Goal: Information Seeking & Learning: Learn about a topic

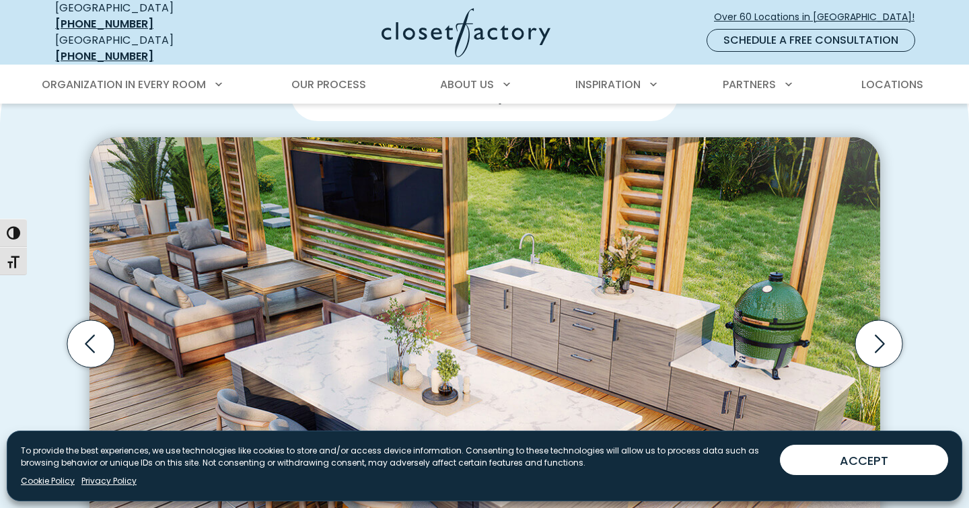
scroll to position [1108, 0]
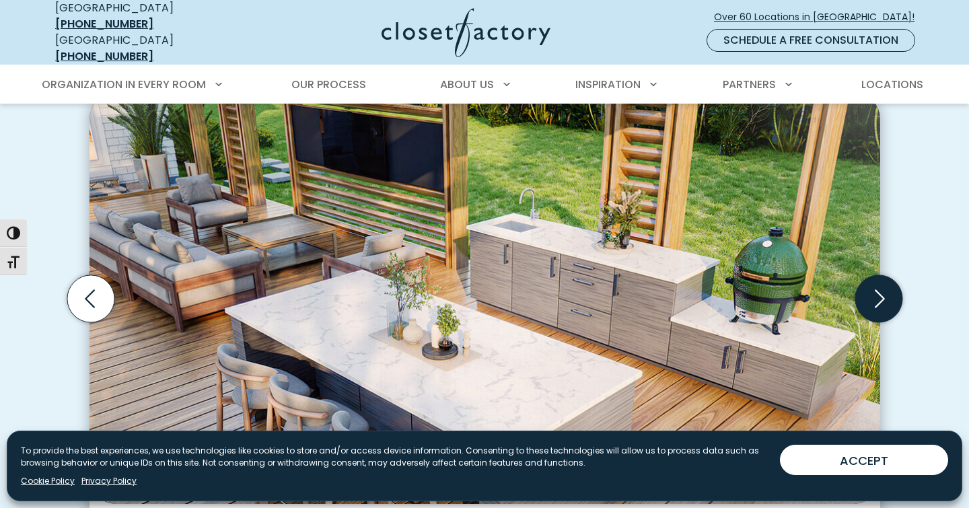
click at [879, 293] on icon "Next slide" at bounding box center [879, 299] width 10 height 18
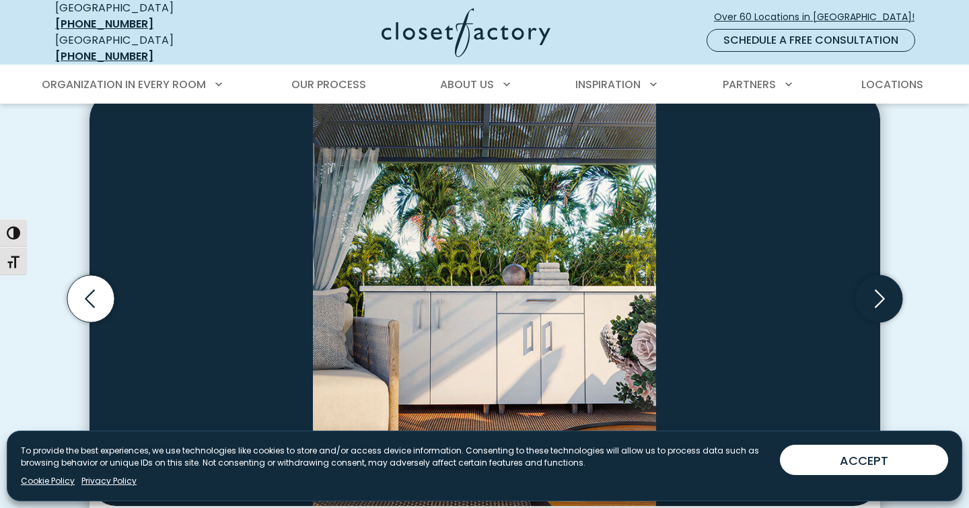
click at [879, 293] on icon "Next slide" at bounding box center [879, 299] width 10 height 18
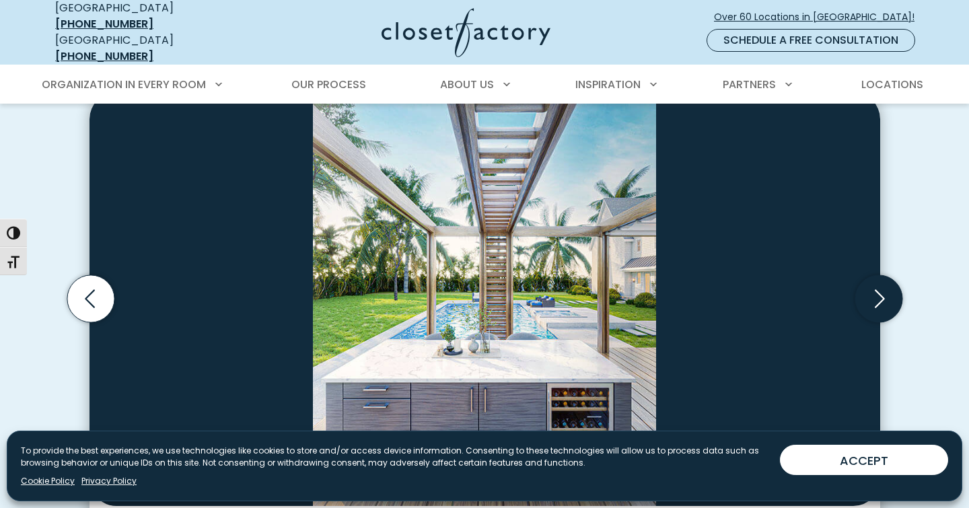
click at [879, 293] on icon "Next slide" at bounding box center [879, 299] width 10 height 18
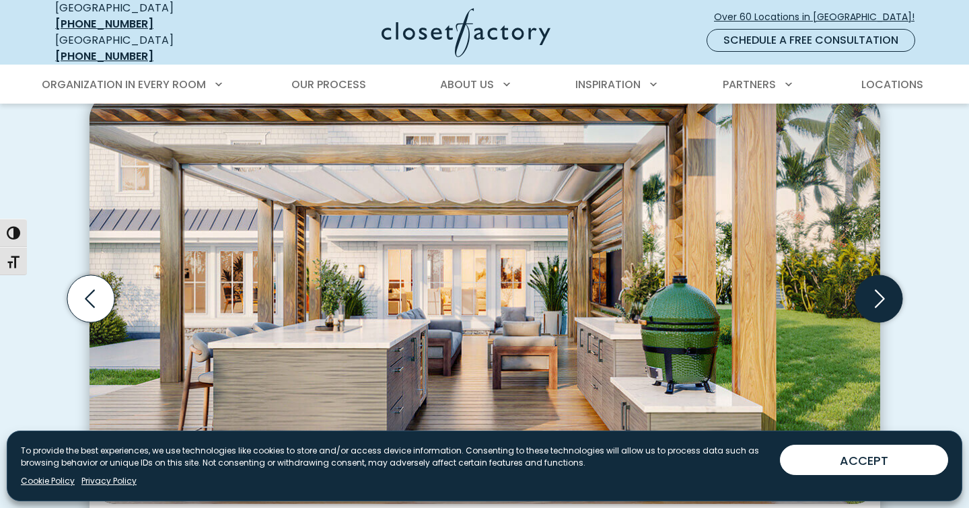
click at [885, 290] on icon "Next slide" at bounding box center [877, 298] width 47 height 47
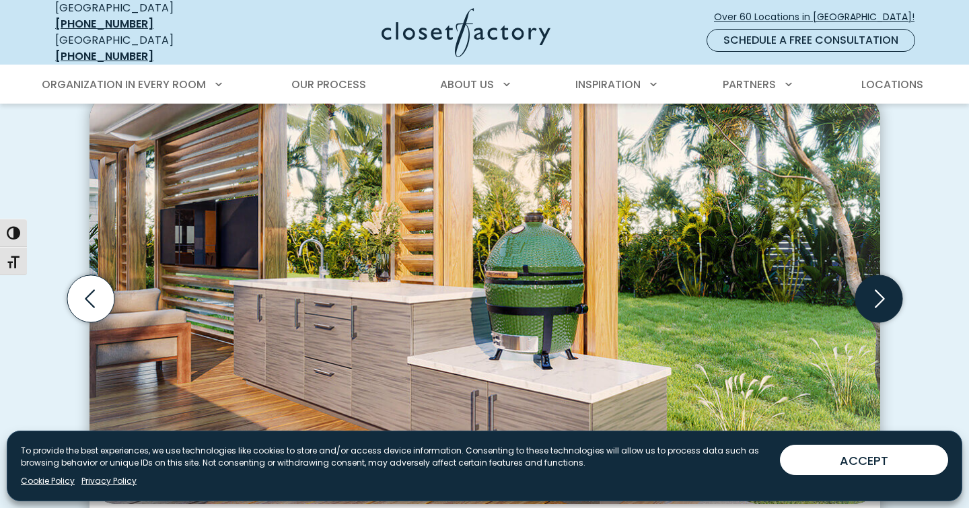
click at [885, 290] on icon "Next slide" at bounding box center [877, 298] width 47 height 47
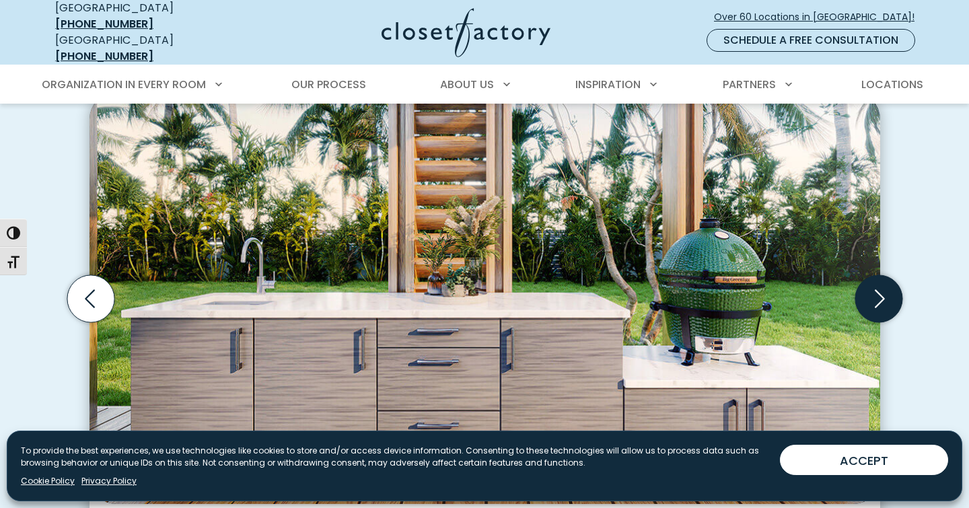
click at [885, 290] on icon "Next slide" at bounding box center [877, 298] width 47 height 47
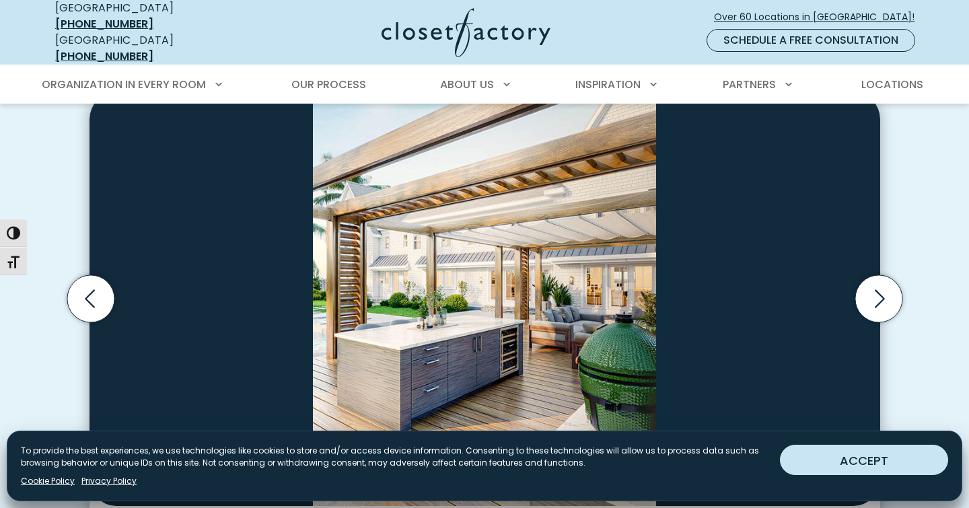
click at [860, 468] on button "ACCEPT" at bounding box center [864, 460] width 168 height 30
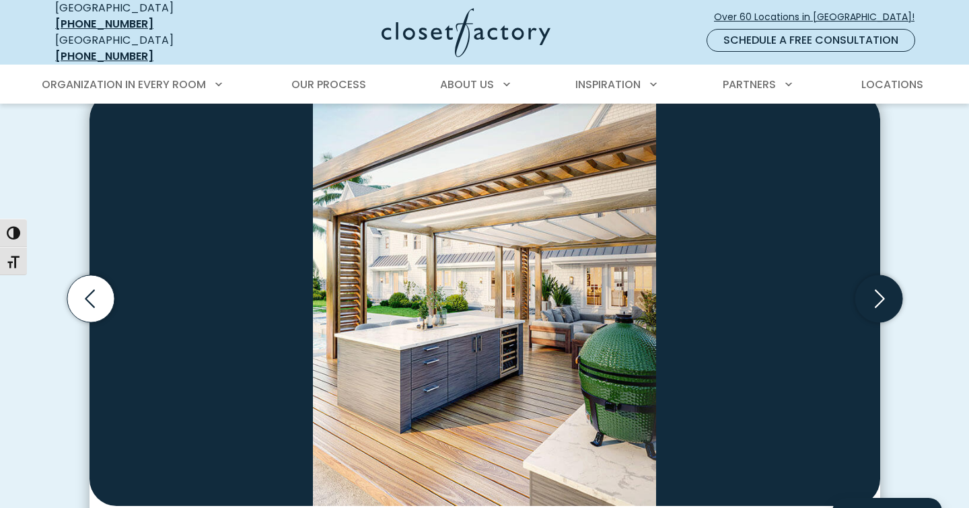
click at [870, 305] on icon "Next slide" at bounding box center [877, 298] width 47 height 47
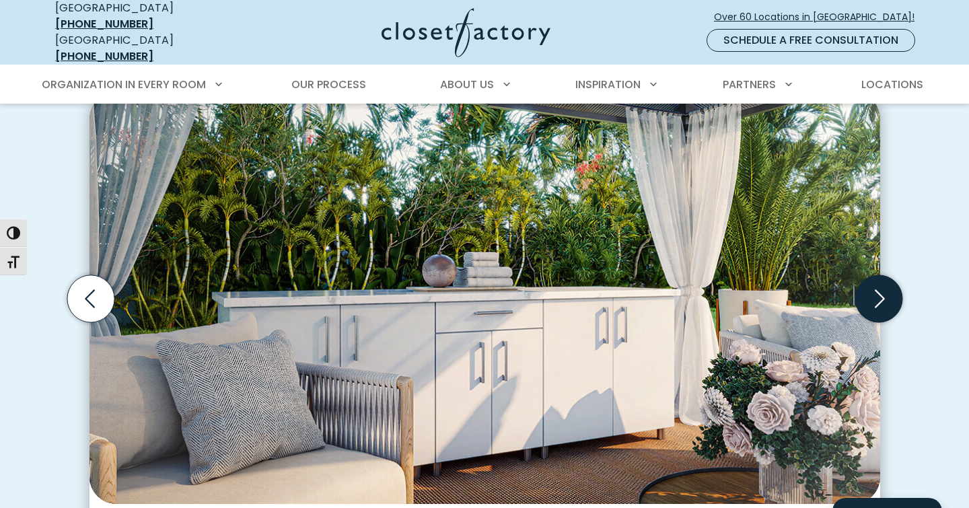
click at [870, 305] on icon "Next slide" at bounding box center [877, 298] width 47 height 47
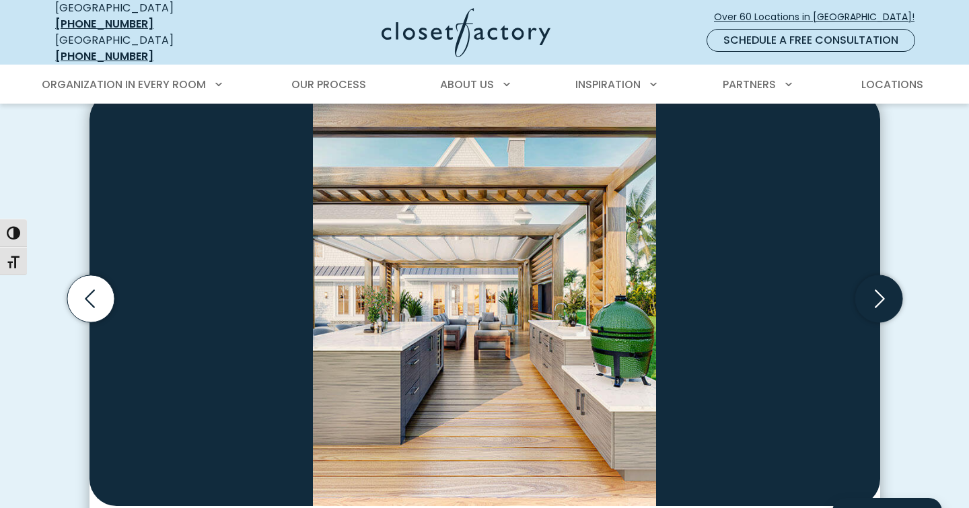
click at [874, 293] on icon "Next slide" at bounding box center [877, 298] width 47 height 47
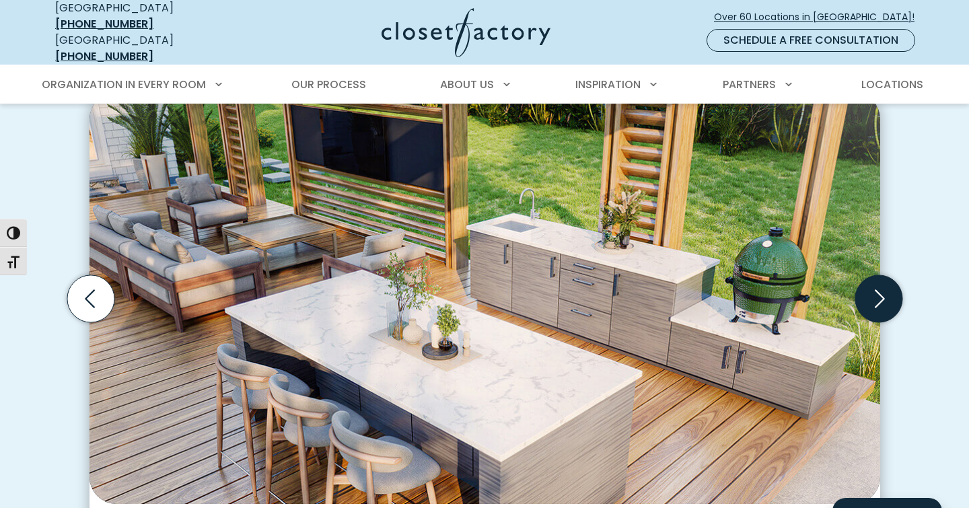
click at [874, 293] on icon "Next slide" at bounding box center [877, 298] width 47 height 47
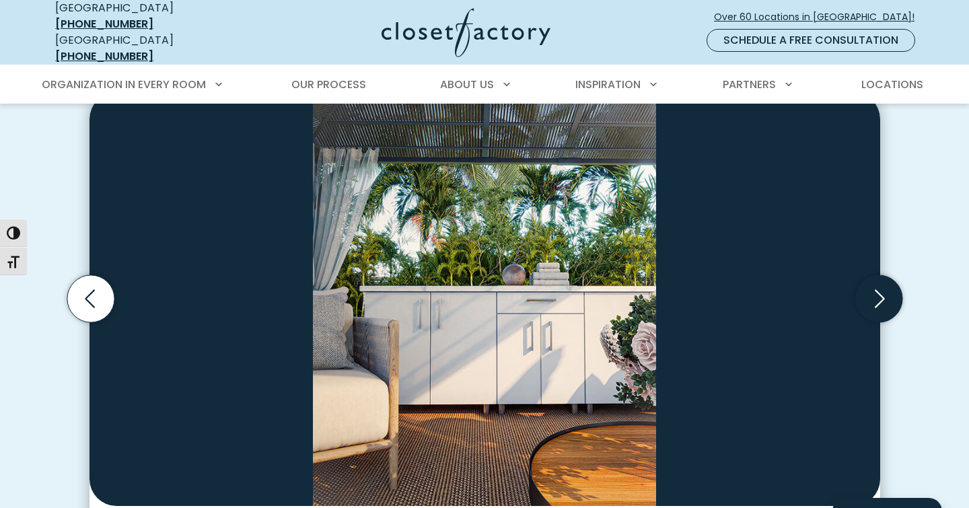
click at [874, 293] on icon "Next slide" at bounding box center [877, 298] width 47 height 47
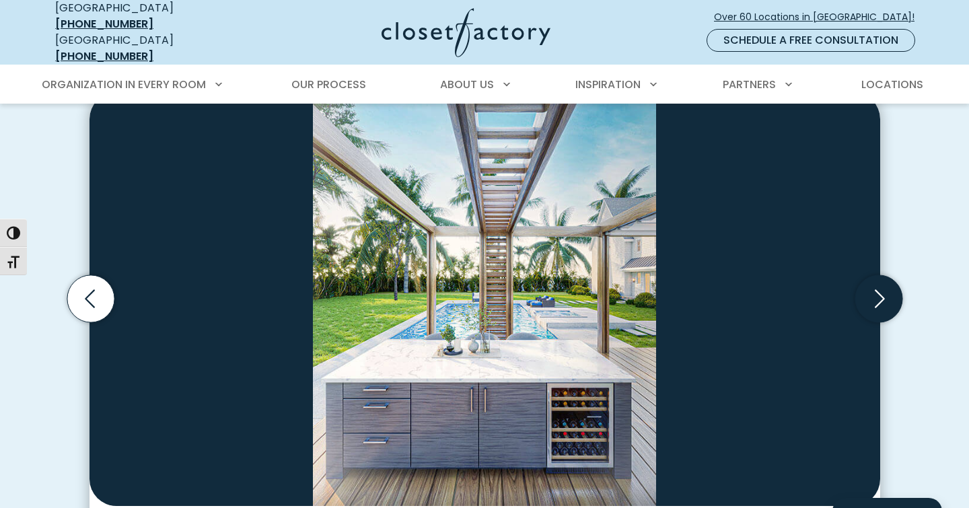
click at [874, 293] on icon "Next slide" at bounding box center [877, 298] width 47 height 47
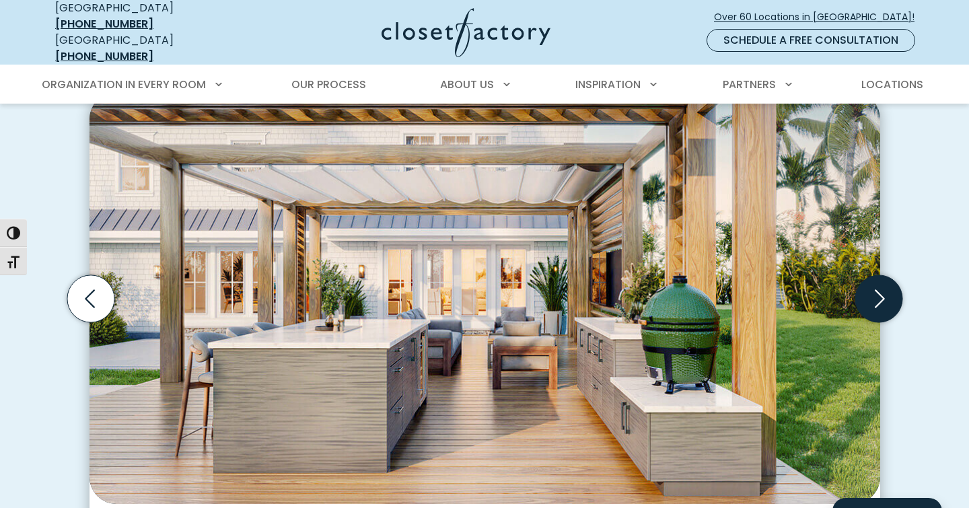
click at [874, 293] on icon "Next slide" at bounding box center [877, 298] width 47 height 47
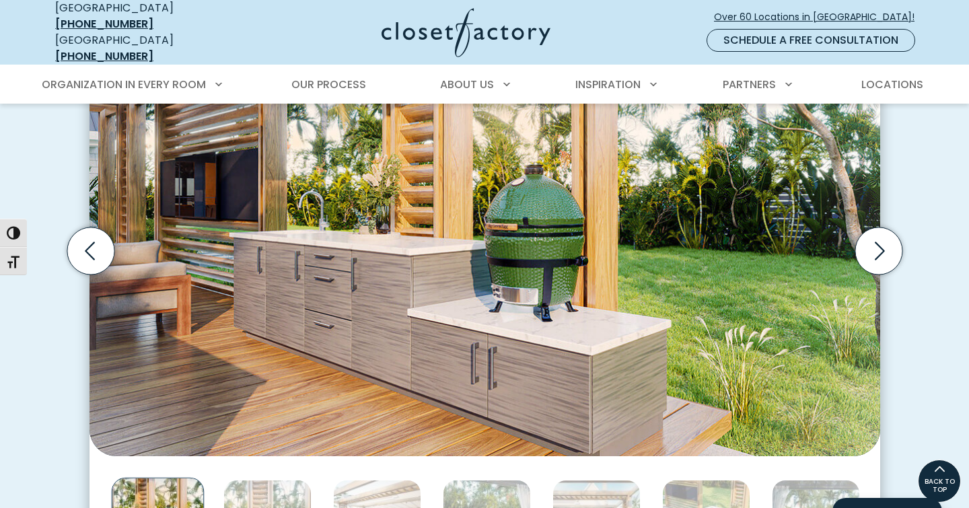
scroll to position [1152, 0]
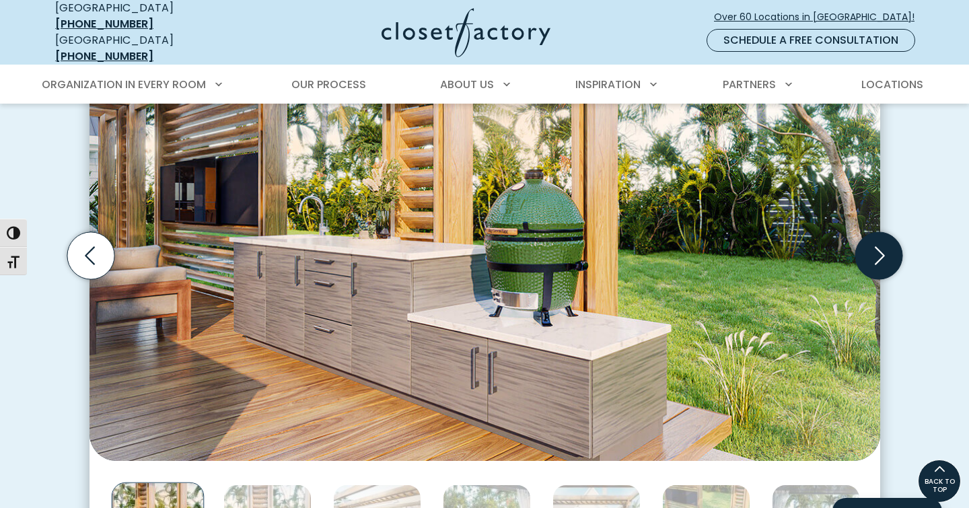
click at [869, 232] on icon "Next slide" at bounding box center [877, 255] width 47 height 47
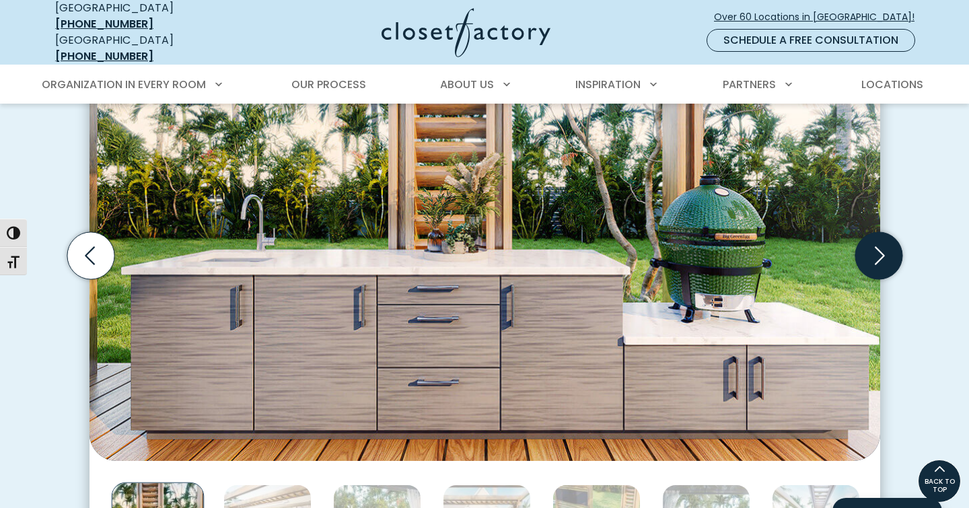
click at [876, 244] on icon "Next slide" at bounding box center [877, 255] width 47 height 47
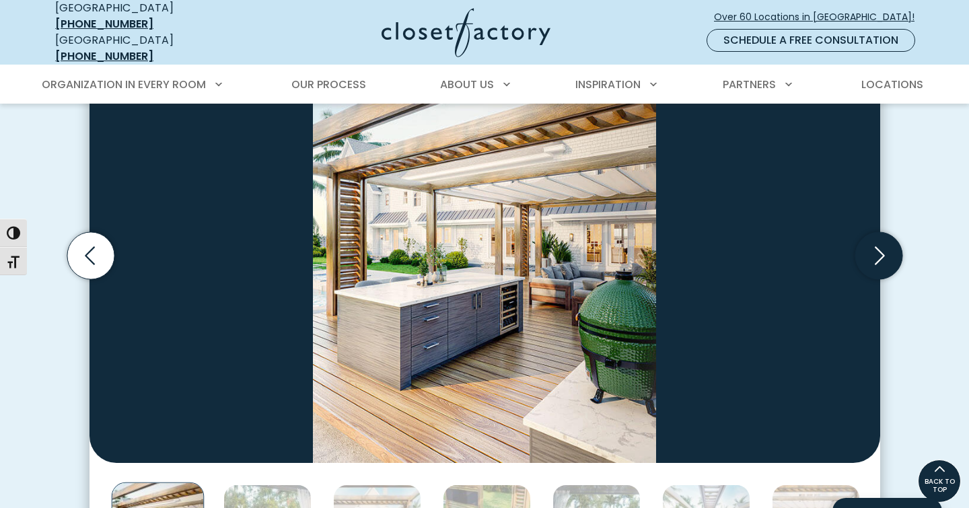
click at [876, 244] on icon "Next slide" at bounding box center [877, 255] width 47 height 47
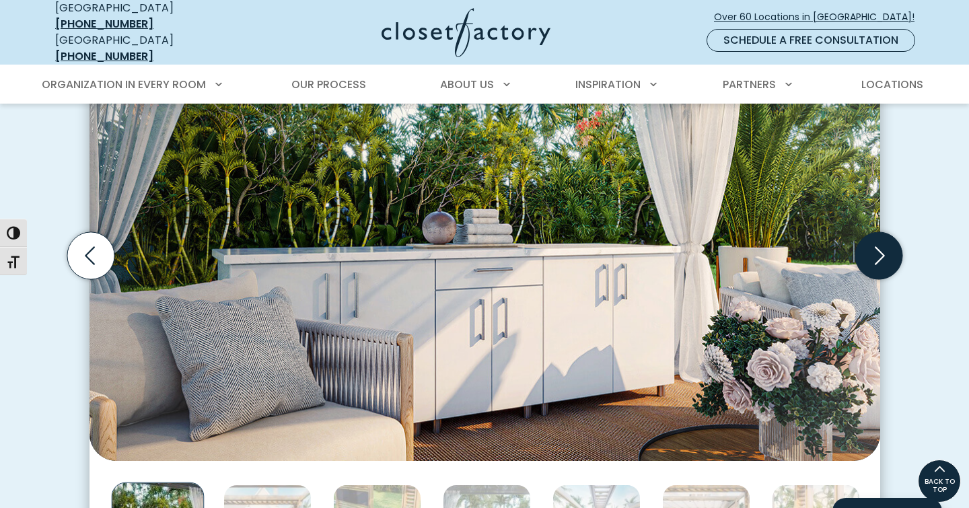
click at [876, 244] on icon "Next slide" at bounding box center [877, 255] width 47 height 47
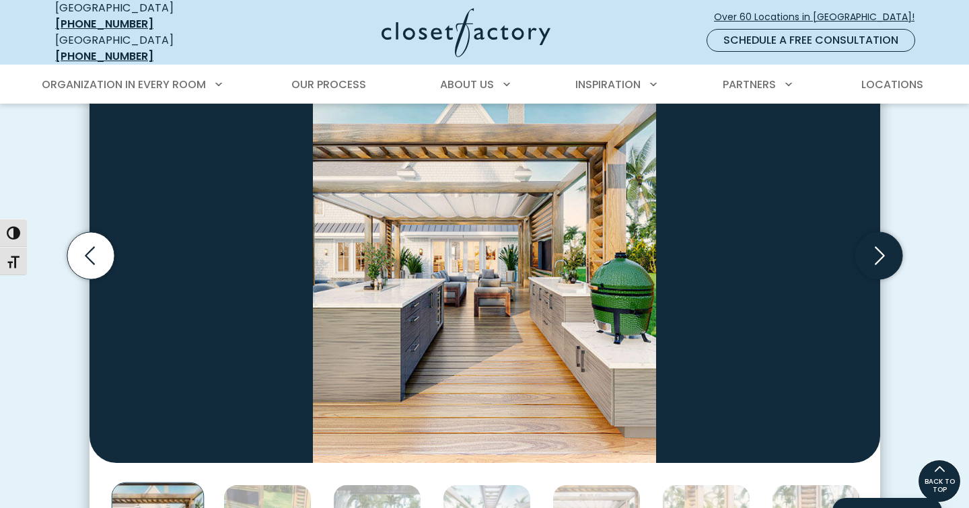
click at [875, 241] on icon "Next slide" at bounding box center [877, 255] width 47 height 47
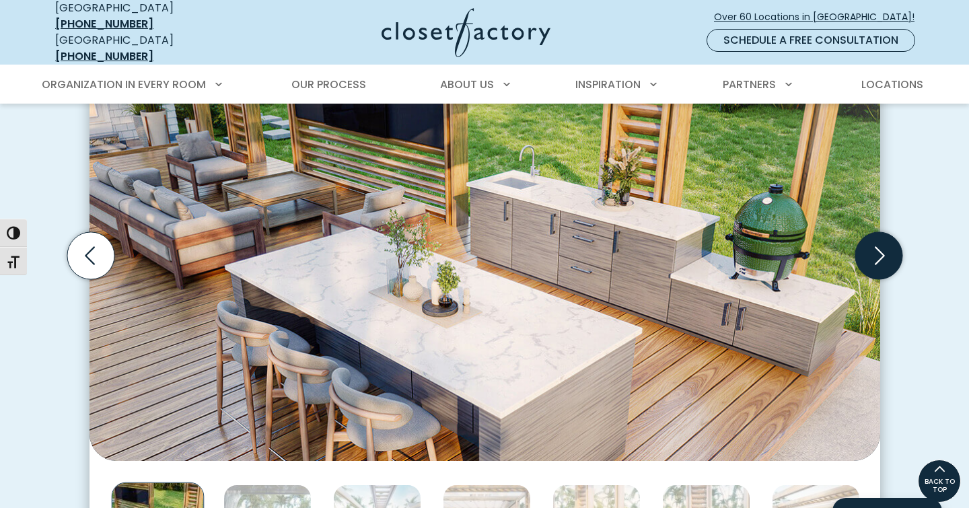
click at [875, 241] on icon "Next slide" at bounding box center [877, 255] width 47 height 47
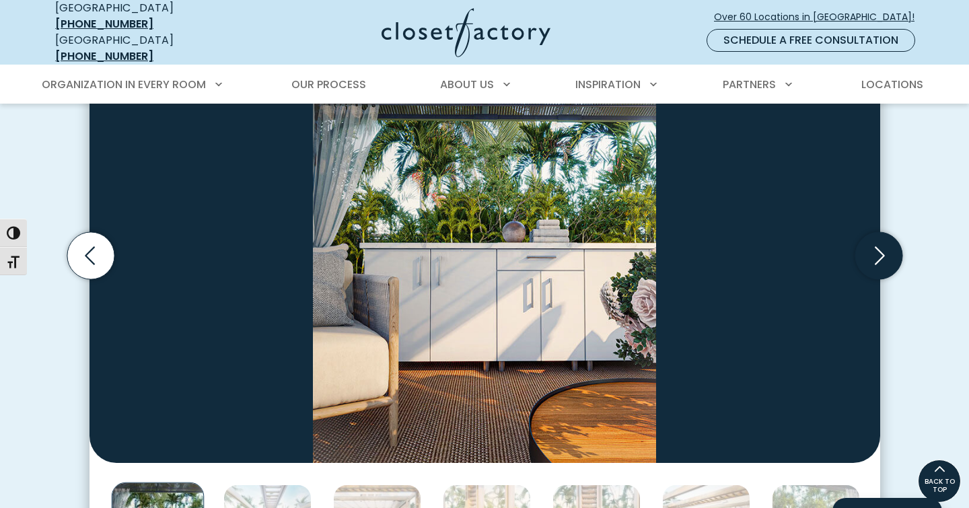
click at [875, 241] on icon "Next slide" at bounding box center [877, 255] width 47 height 47
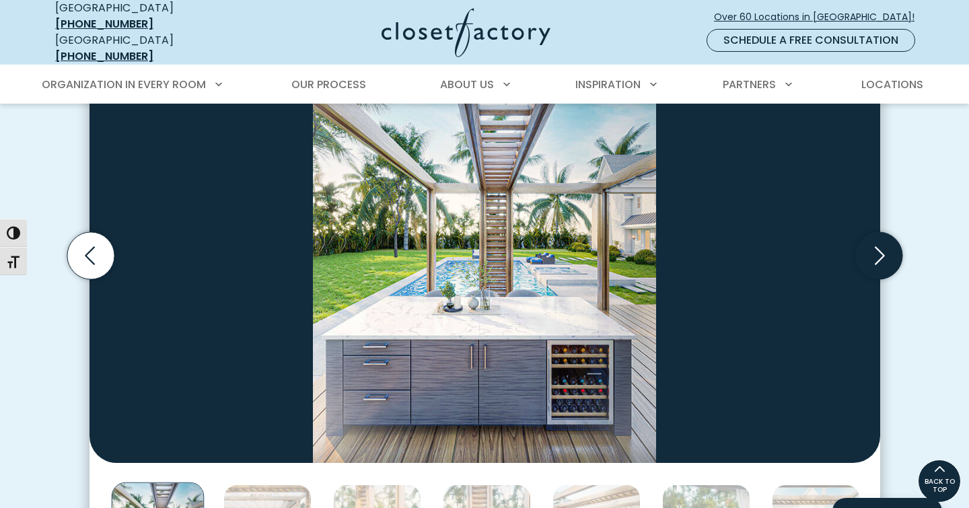
click at [875, 241] on icon "Next slide" at bounding box center [877, 255] width 47 height 47
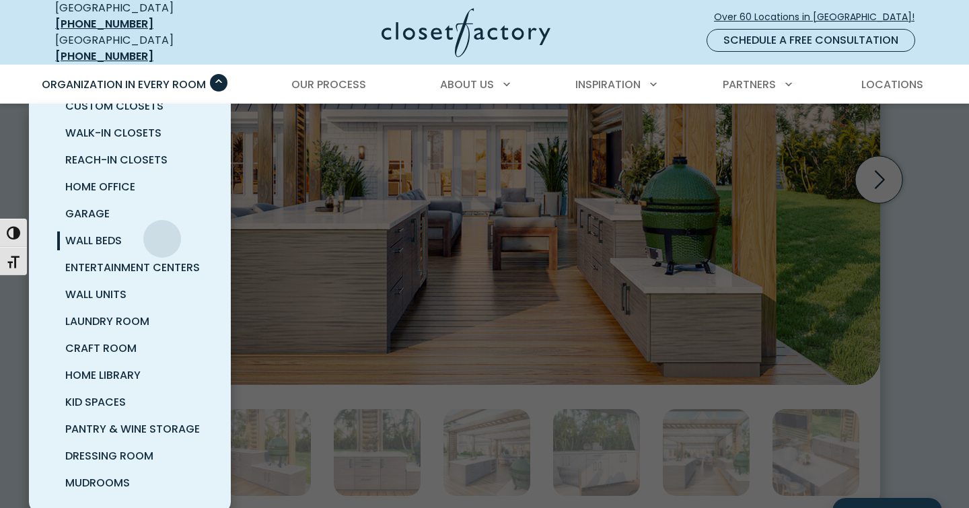
scroll to position [1232, 0]
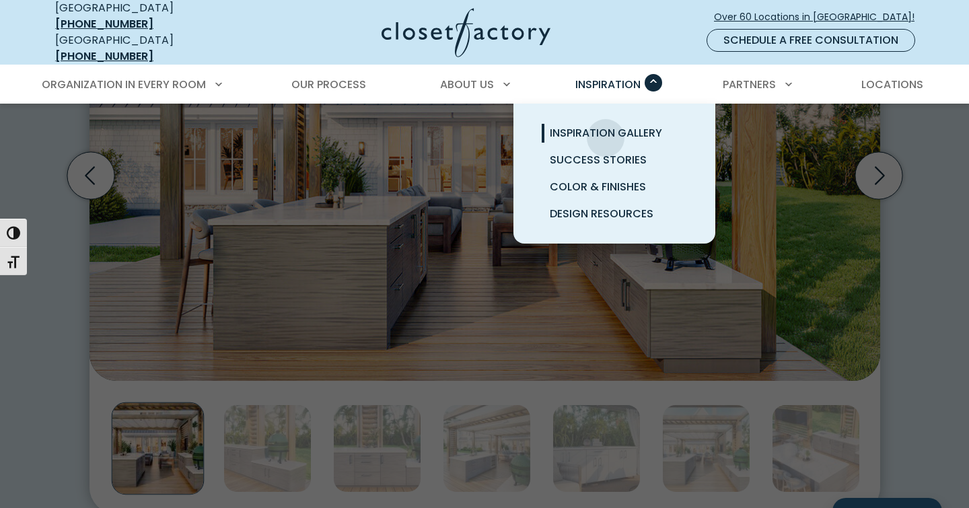
click at [605, 127] on span "Inspiration Gallery" at bounding box center [606, 132] width 112 height 15
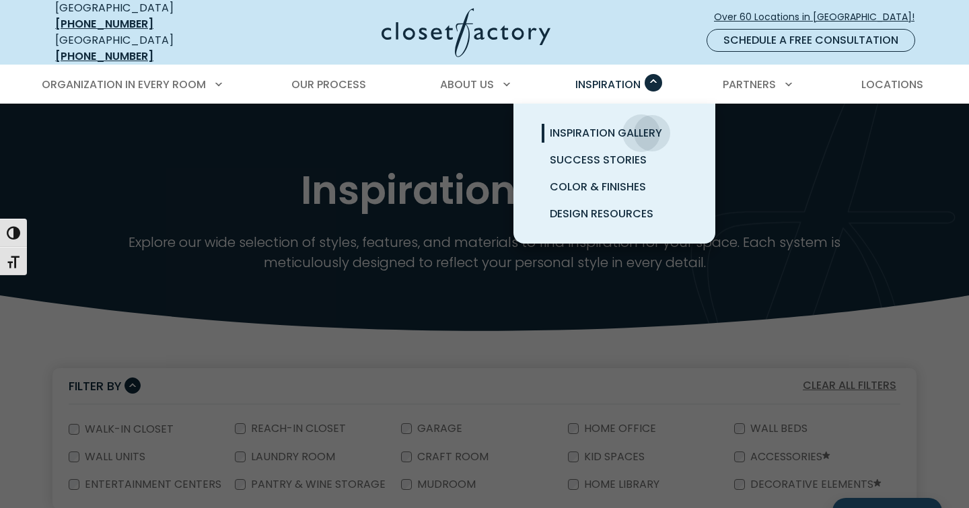
click at [641, 125] on span "Inspiration Gallery" at bounding box center [606, 132] width 112 height 15
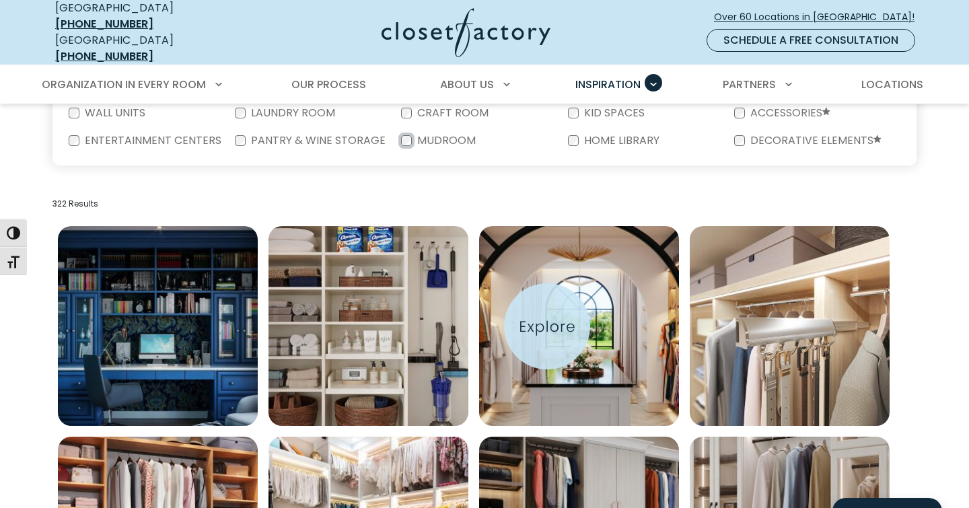
scroll to position [344, 0]
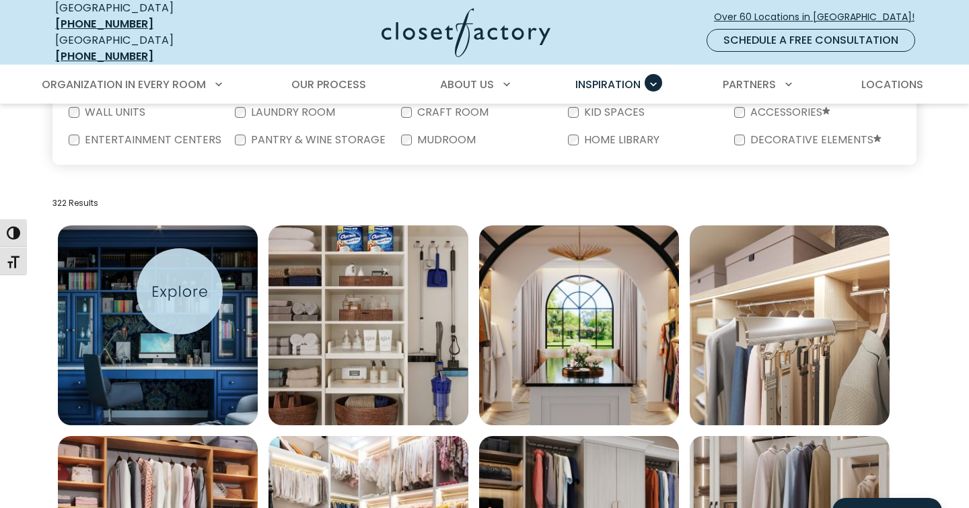
click at [180, 291] on img "Open inspiration gallery to preview enlarged image" at bounding box center [158, 325] width 200 height 200
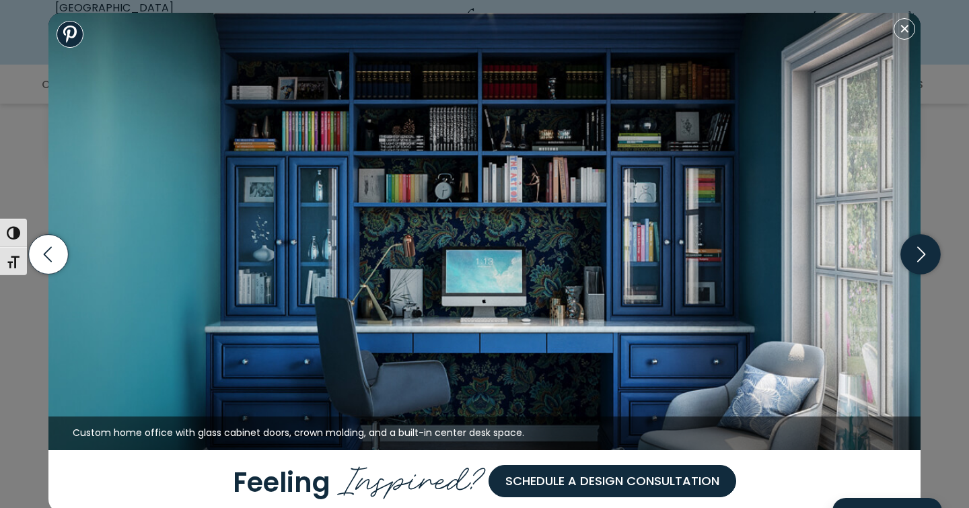
click at [916, 256] on icon "button" at bounding box center [921, 254] width 40 height 40
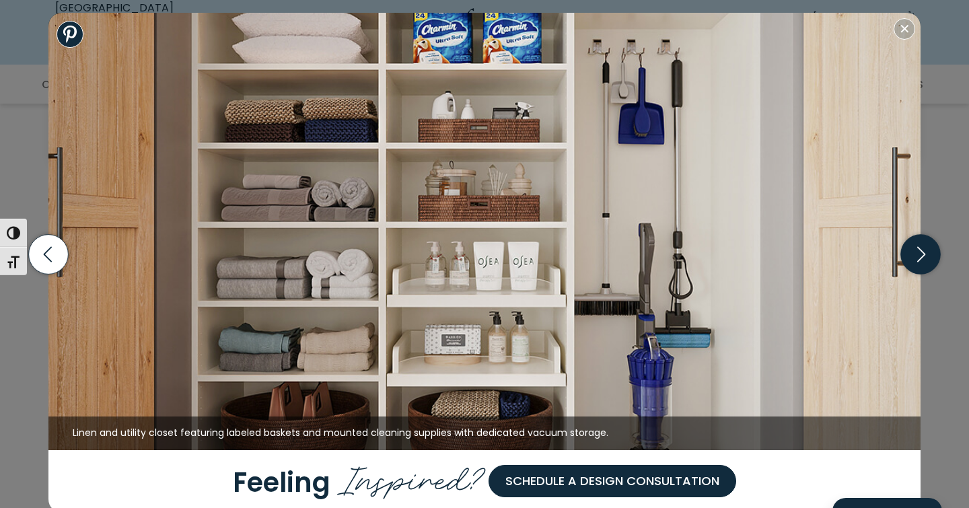
click at [916, 256] on icon "button" at bounding box center [921, 254] width 40 height 40
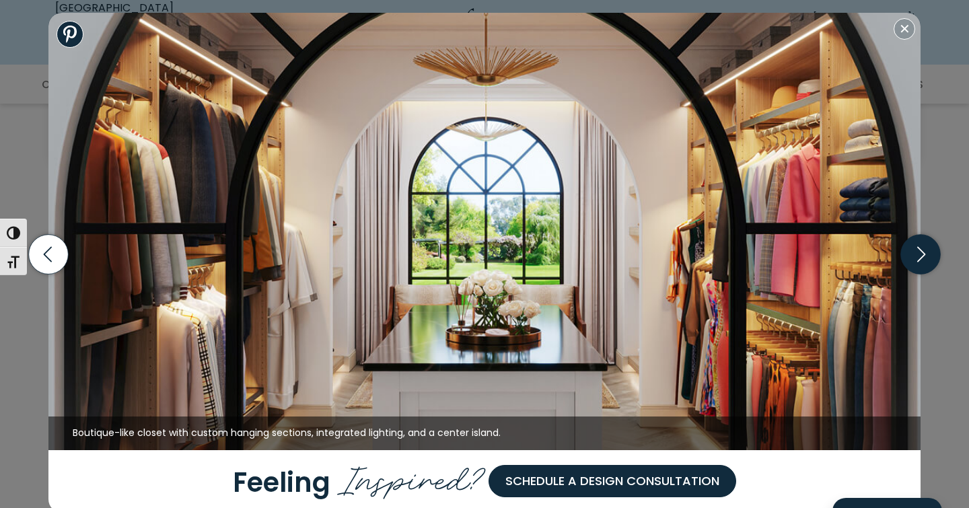
click at [916, 260] on icon "button" at bounding box center [921, 254] width 40 height 40
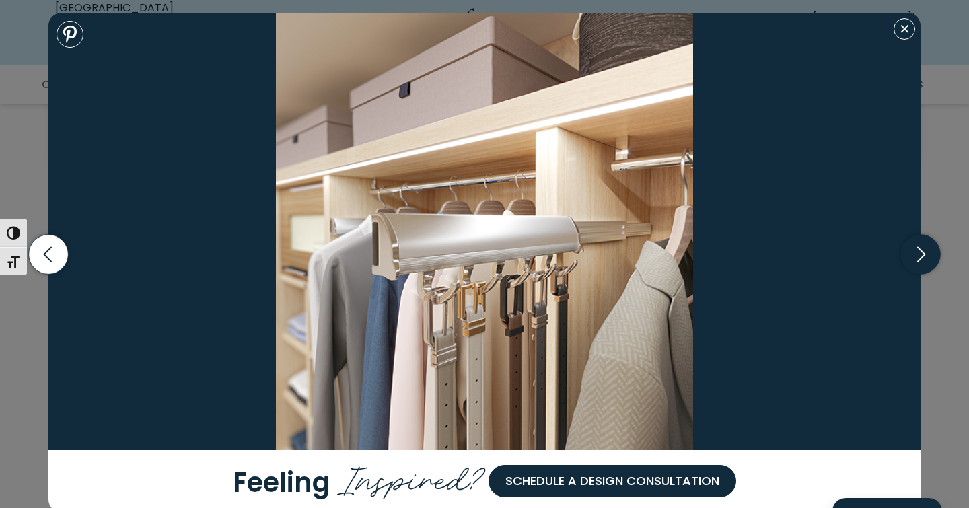
click at [916, 260] on icon "button" at bounding box center [921, 254] width 40 height 40
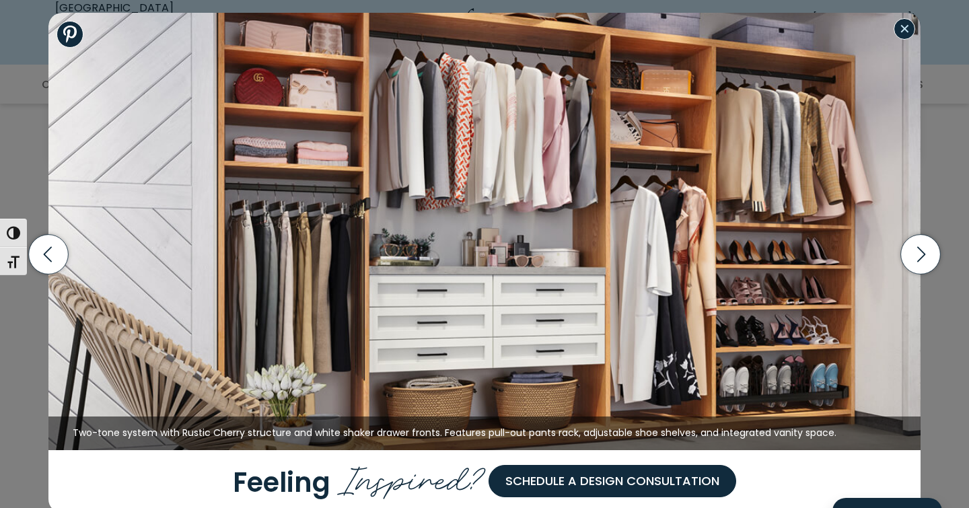
click at [900, 29] on button "Close modal" at bounding box center [904, 29] width 22 height 22
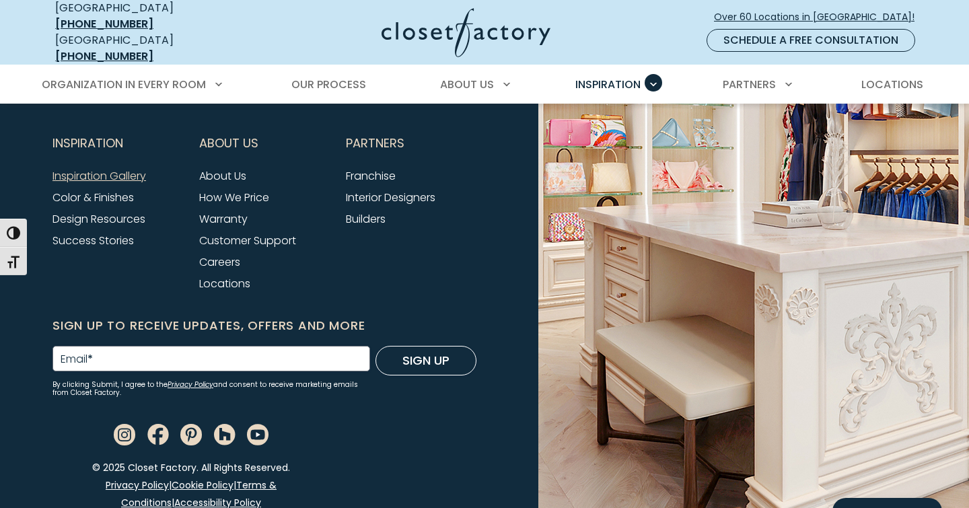
scroll to position [1894, 0]
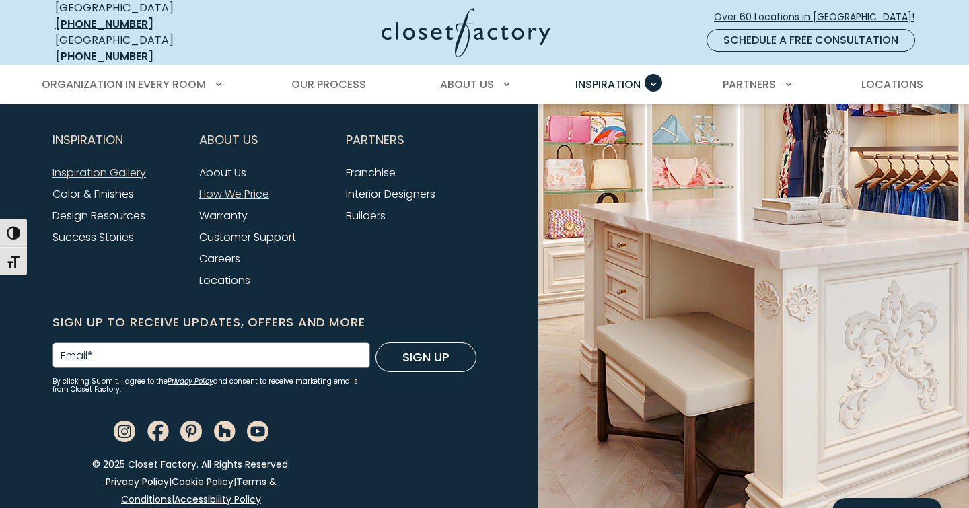
click at [264, 186] on link "How We Price" at bounding box center [234, 193] width 70 height 15
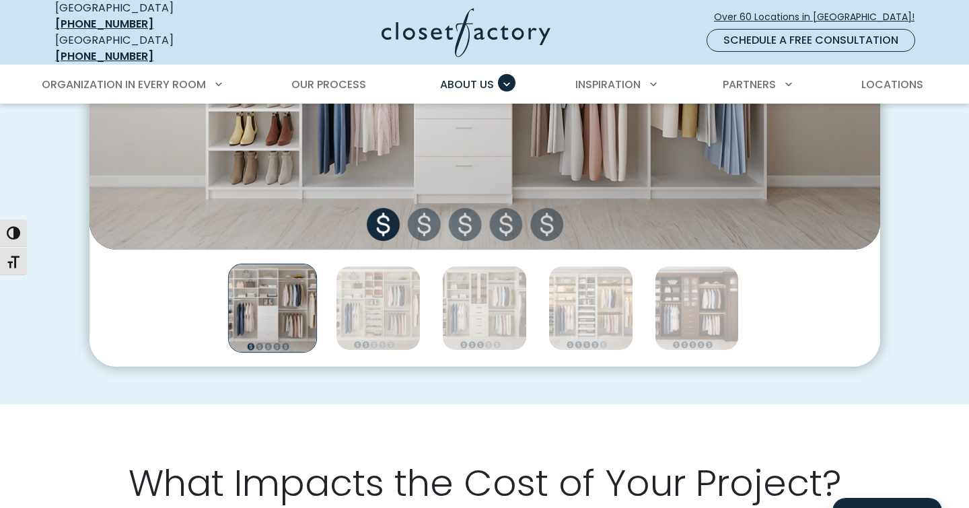
scroll to position [706, 0]
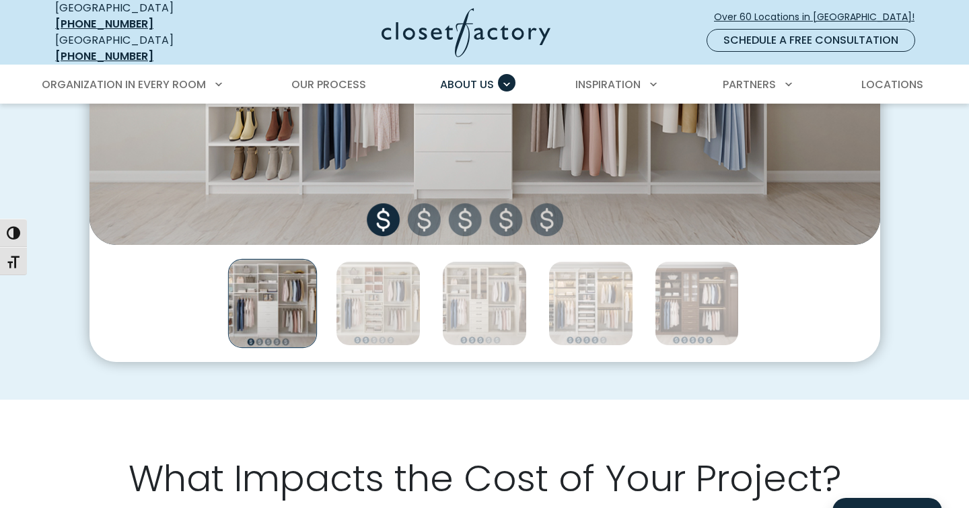
click at [426, 217] on img "Thumbnail Gallery" at bounding box center [484, 39] width 790 height 412
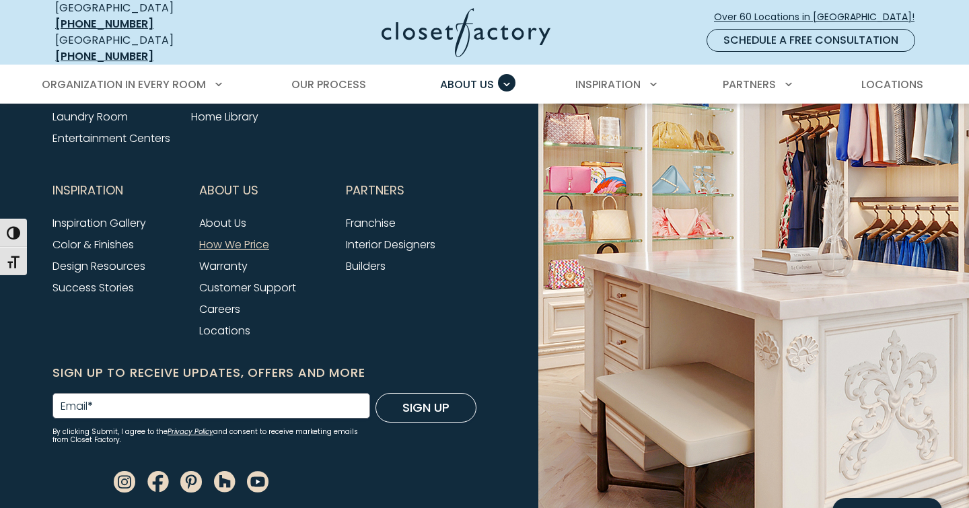
scroll to position [3015, 0]
